Goal: Connect with others: Establish contact or relationships with other users

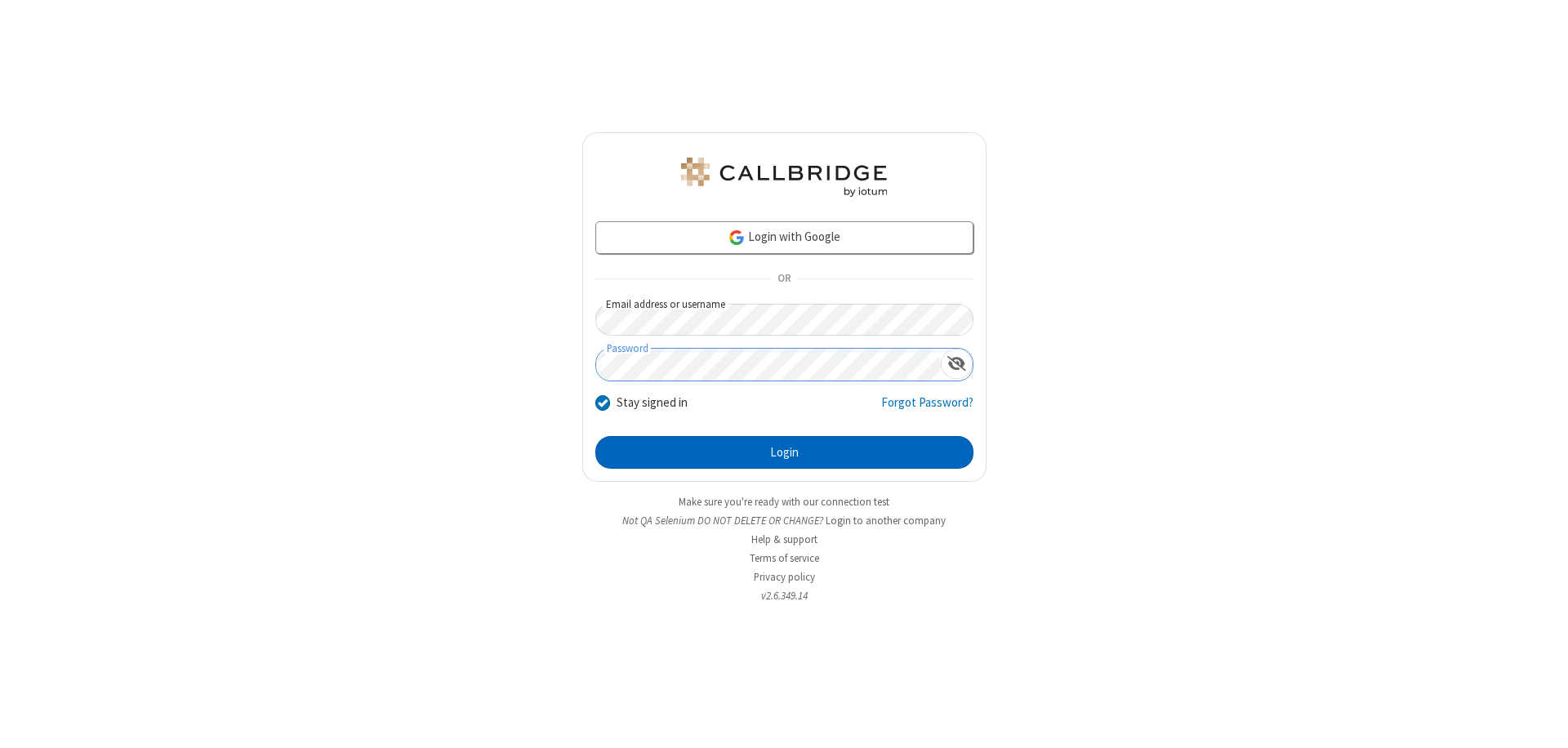
click at [784, 452] on button "Login" at bounding box center [784, 452] width 379 height 33
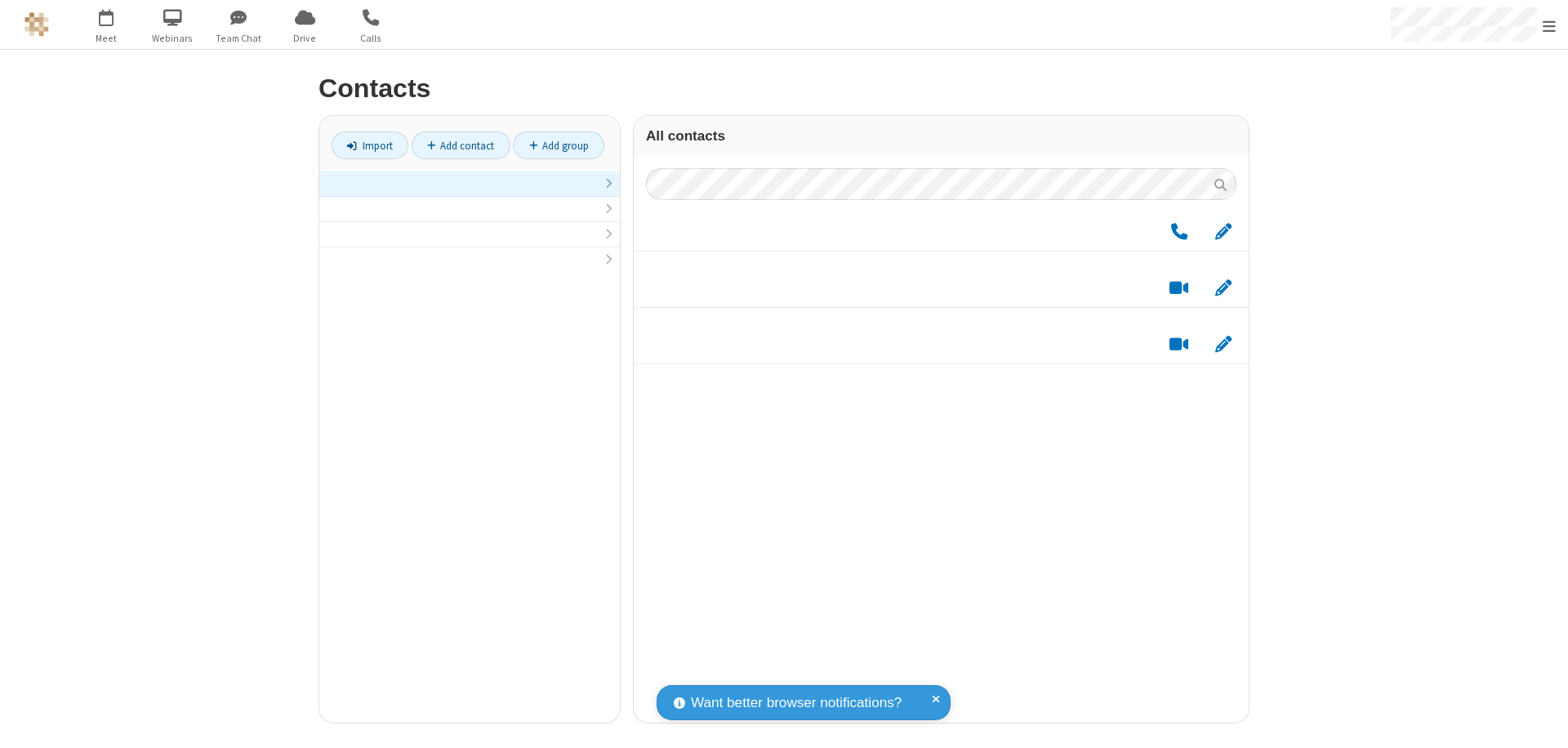
click at [470, 193] on link at bounding box center [470, 184] width 300 height 25
click at [559, 146] on link "Add group" at bounding box center [559, 145] width 92 height 28
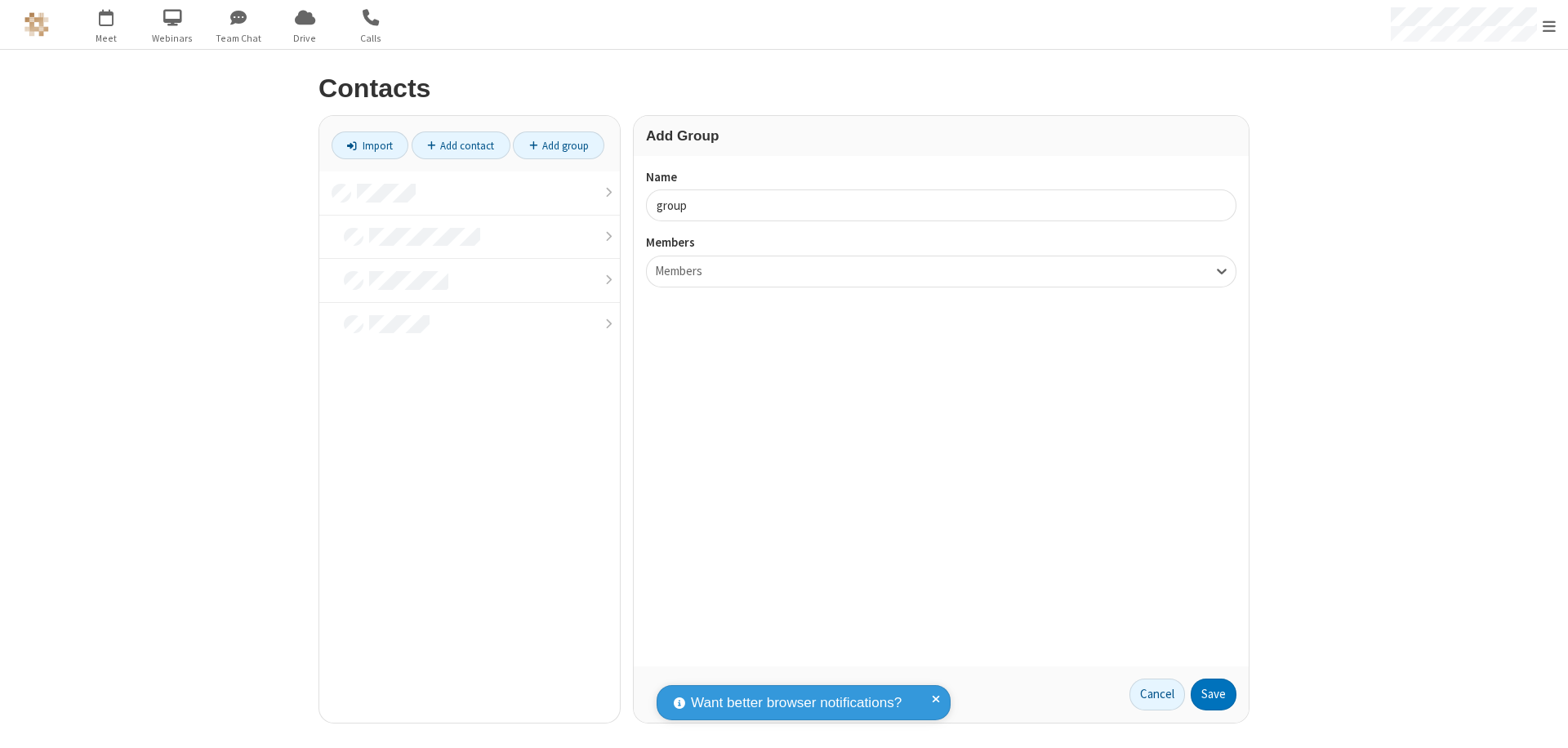
type input "group5"
